Goal: Task Accomplishment & Management: Use online tool/utility

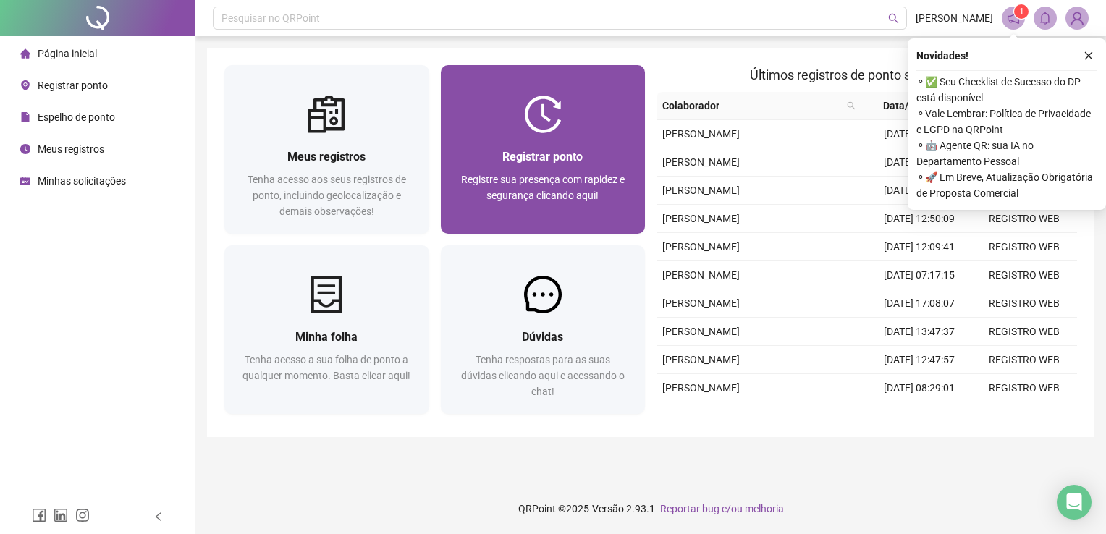
click at [556, 121] on img at bounding box center [543, 115] width 38 height 38
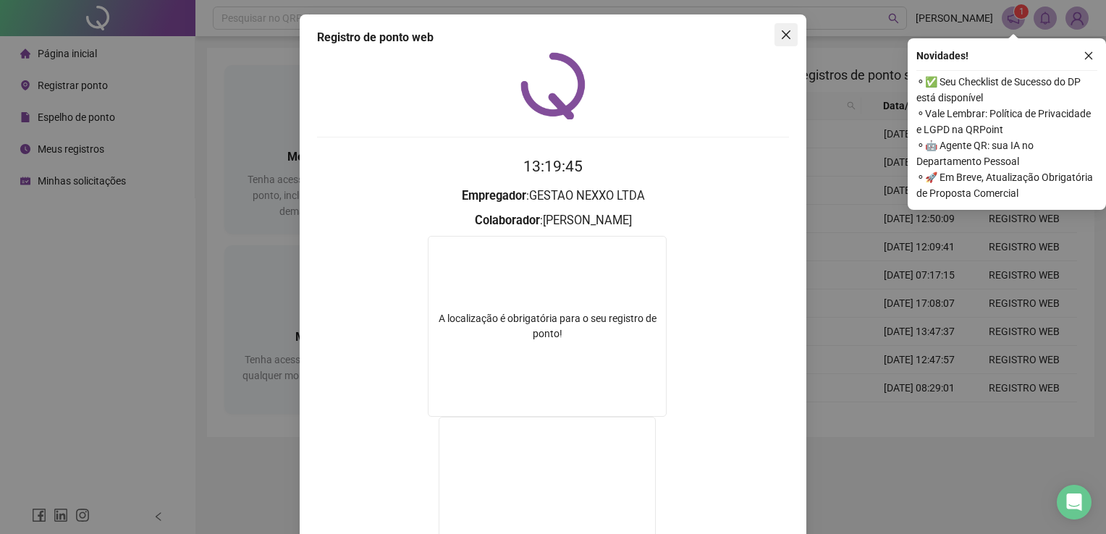
click at [785, 31] on icon "close" at bounding box center [786, 35] width 12 height 12
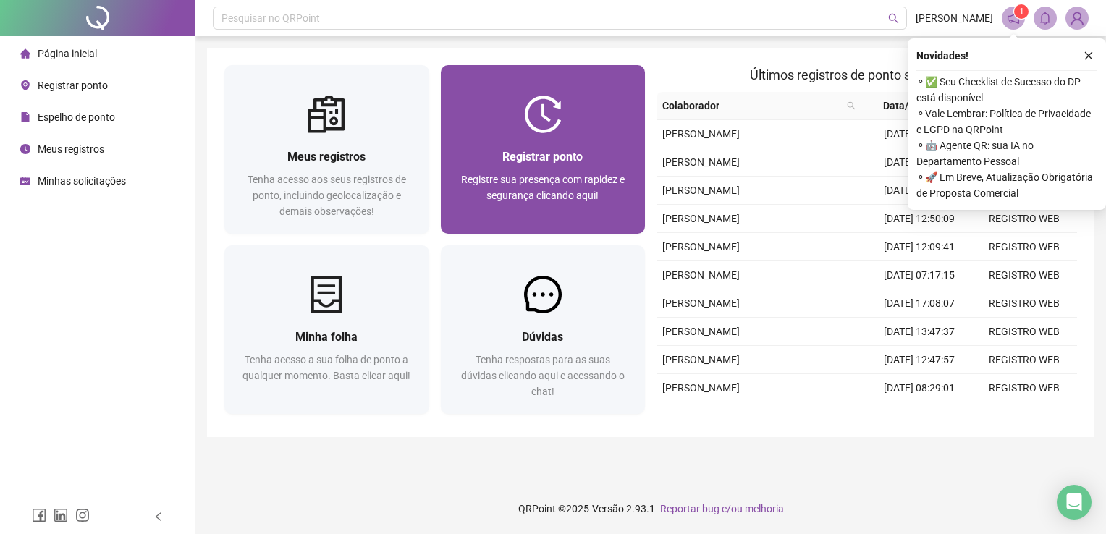
click at [548, 109] on img at bounding box center [543, 115] width 38 height 38
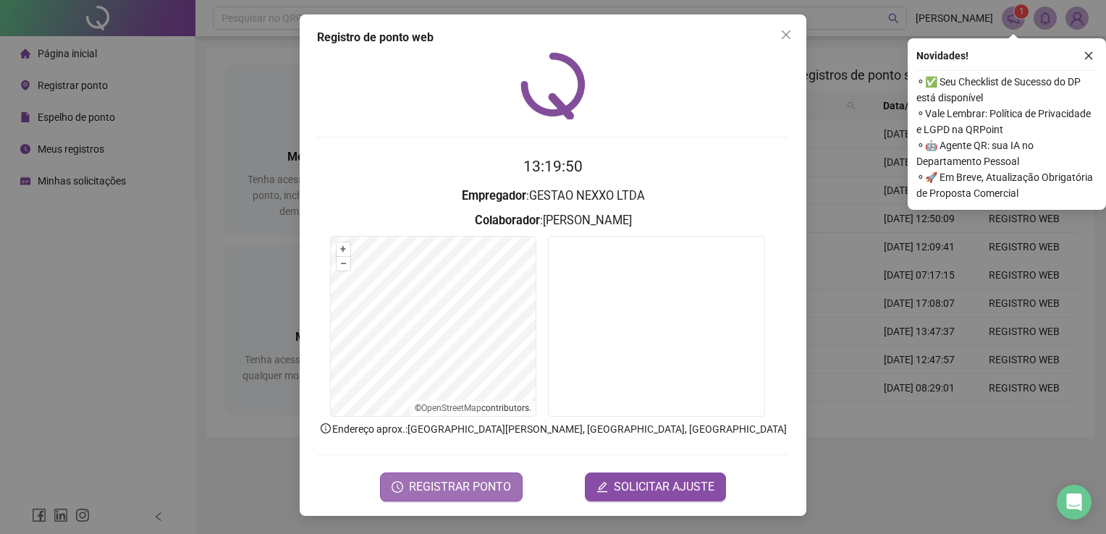
click at [441, 492] on span "REGISTRAR PONTO" at bounding box center [460, 486] width 102 height 17
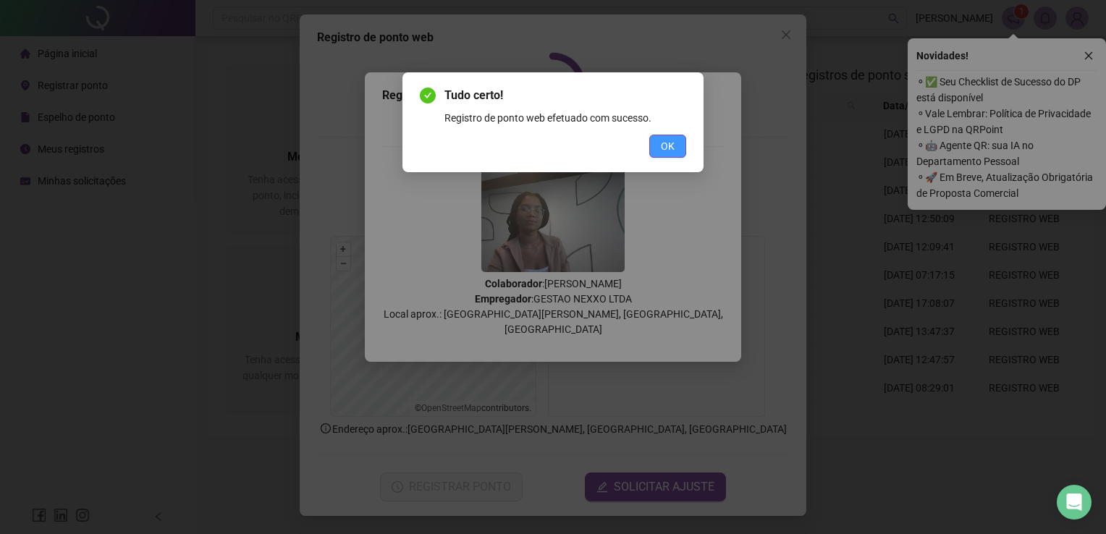
click at [680, 142] on button "OK" at bounding box center [667, 146] width 37 height 23
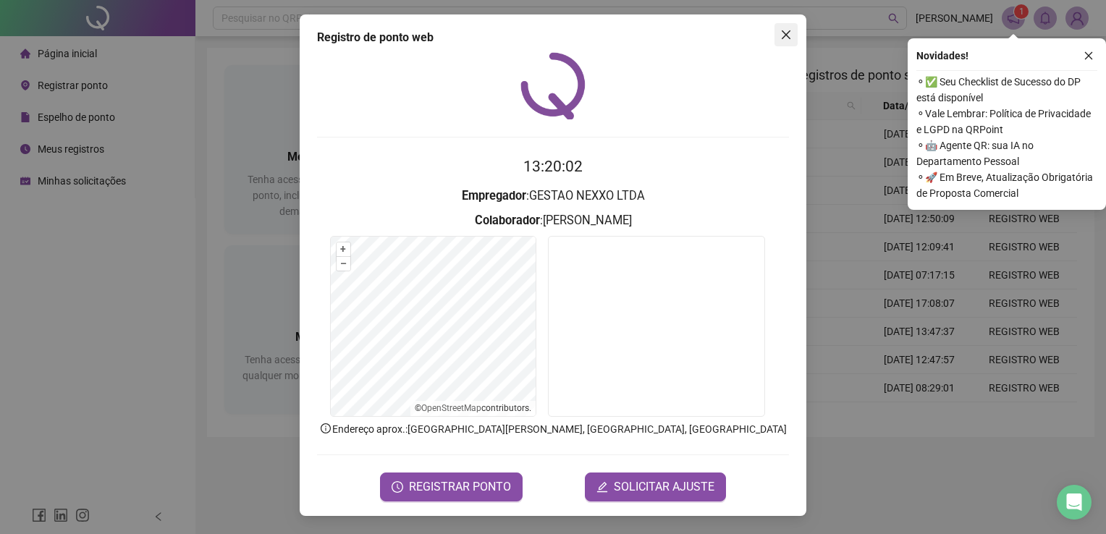
click at [794, 35] on span "Close" at bounding box center [785, 35] width 23 height 12
